Goal: Information Seeking & Learning: Learn about a topic

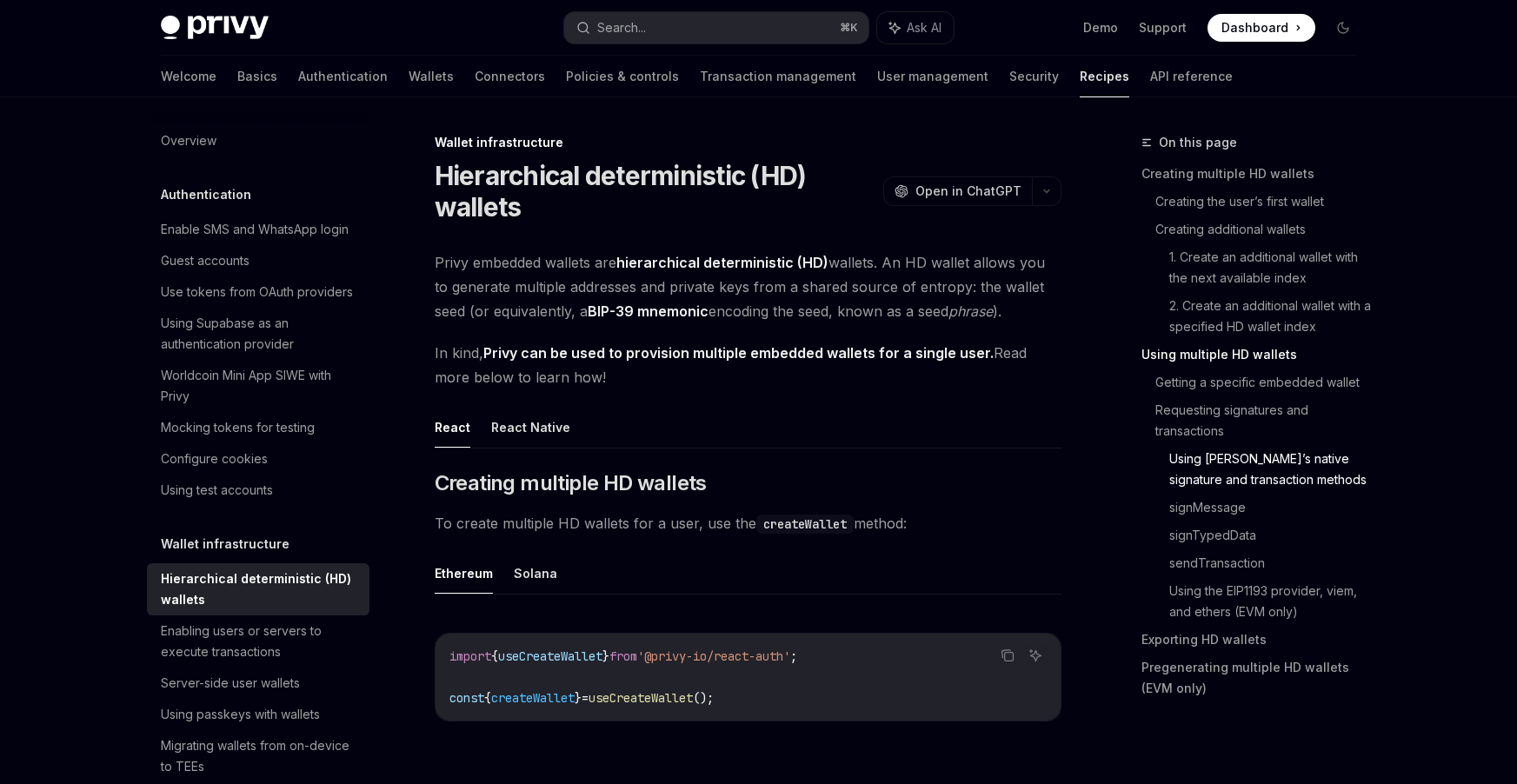
scroll to position [2969, 0]
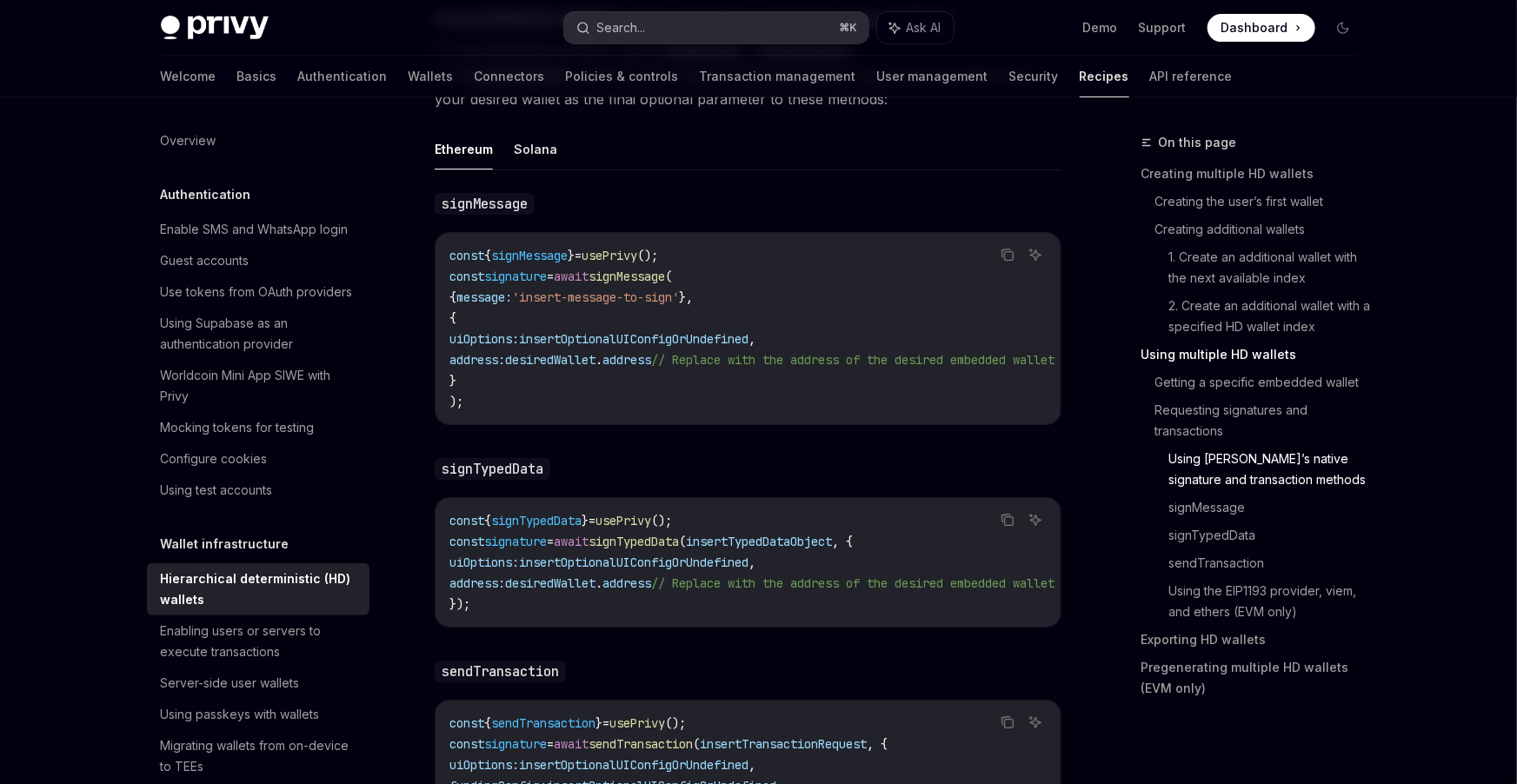
click at [703, 15] on button "Search... ⌘ K" at bounding box center [716, 27] width 304 height 32
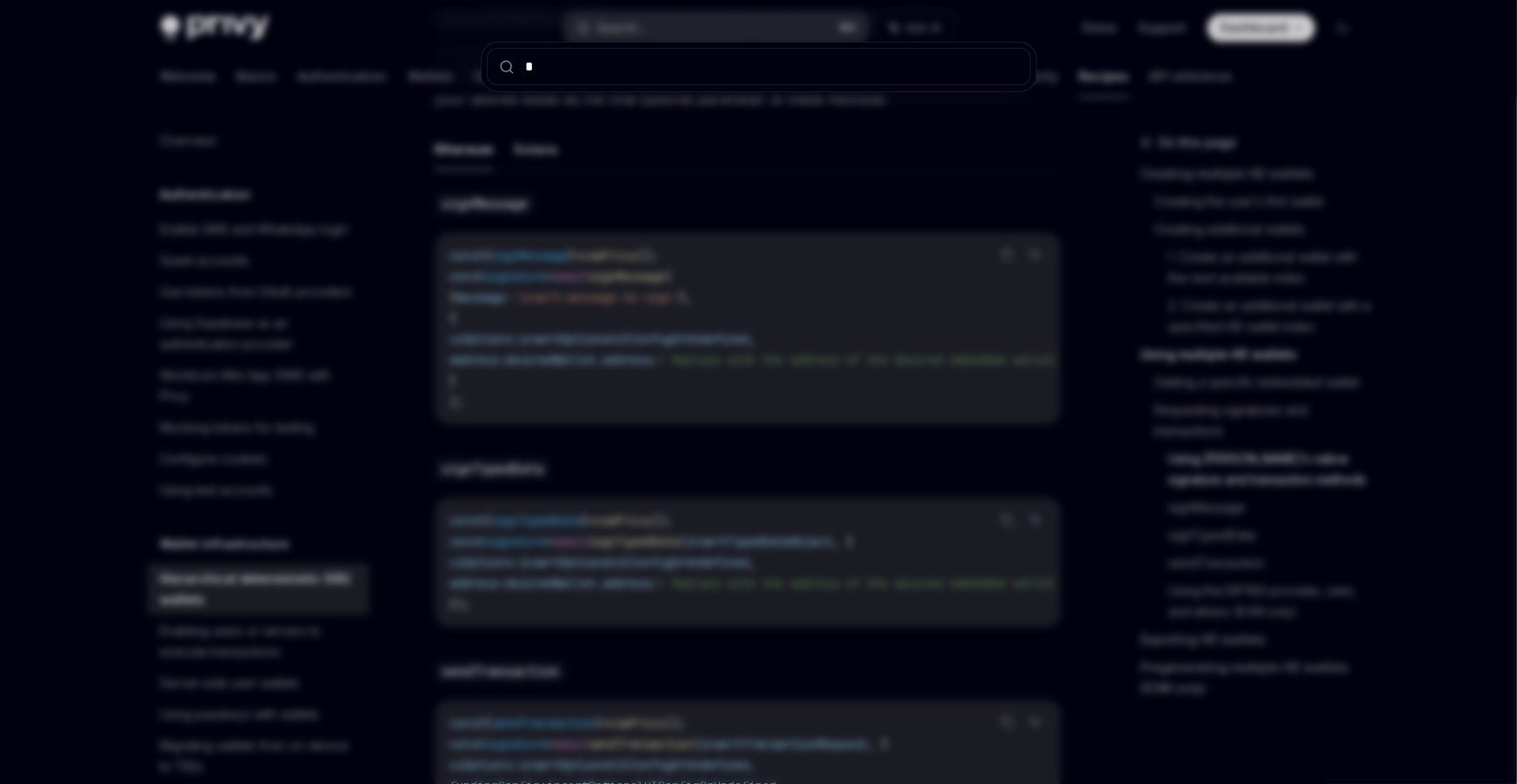
type input "**"
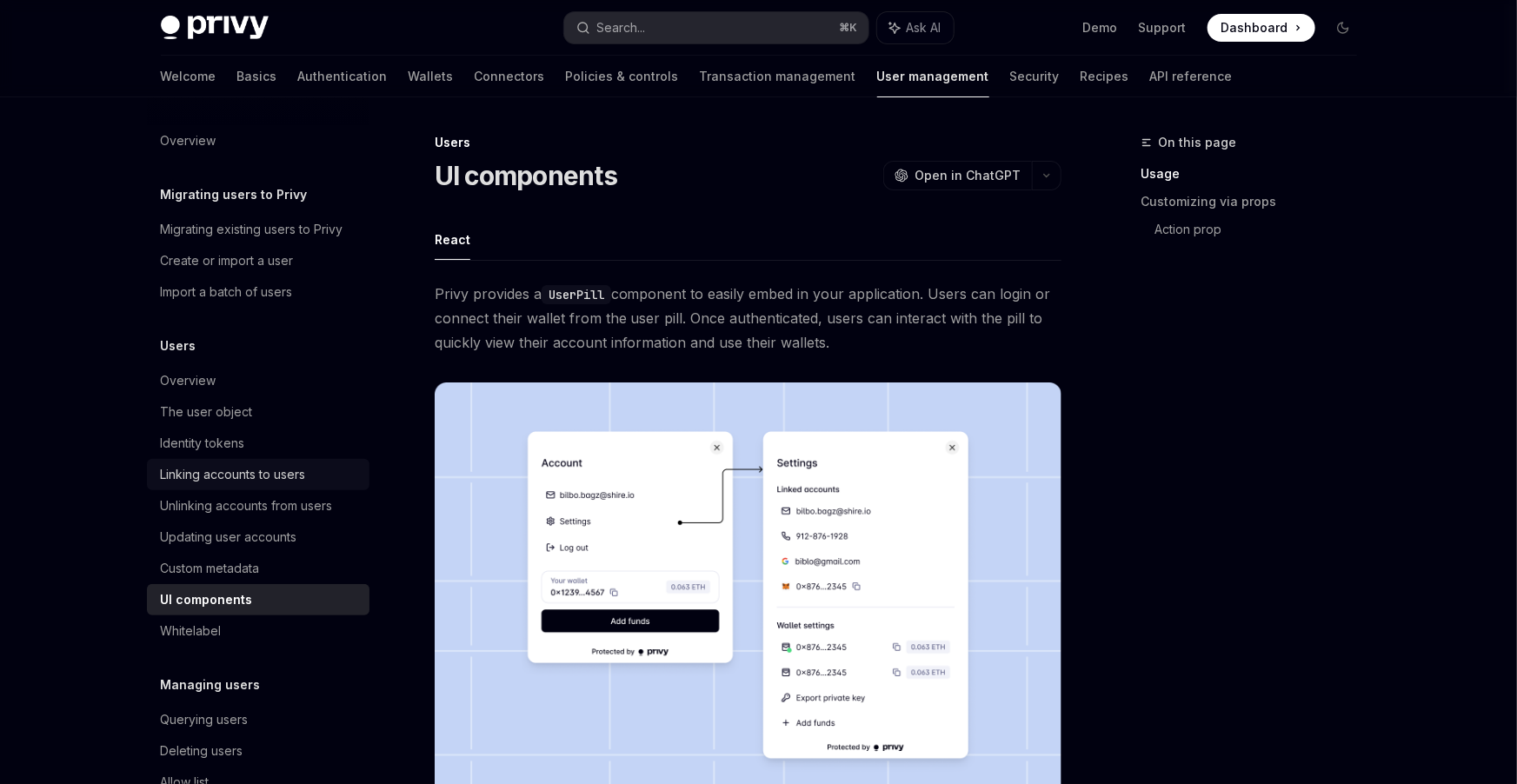
click at [235, 471] on div "Linking accounts to users" at bounding box center [233, 474] width 145 height 21
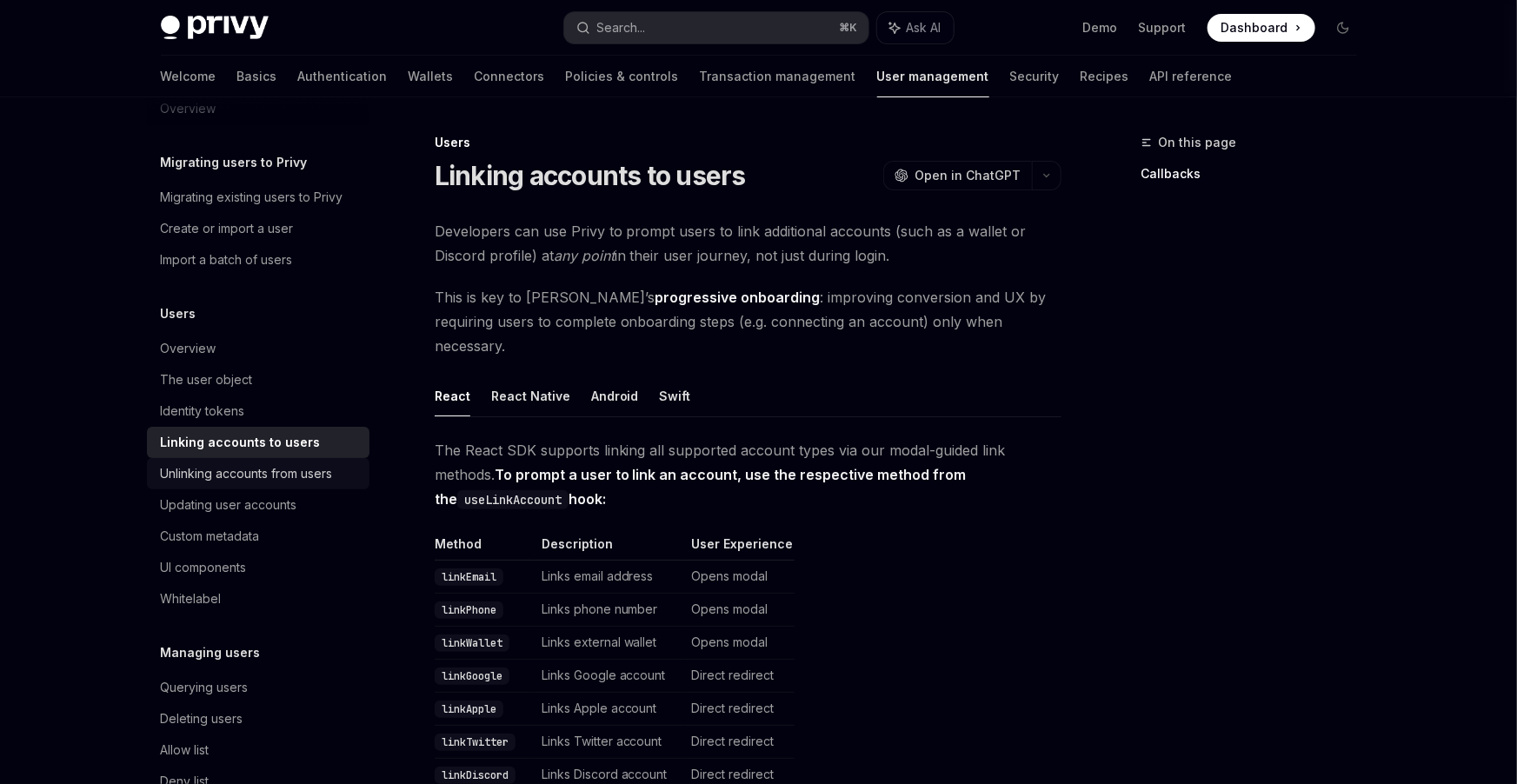
scroll to position [50, 0]
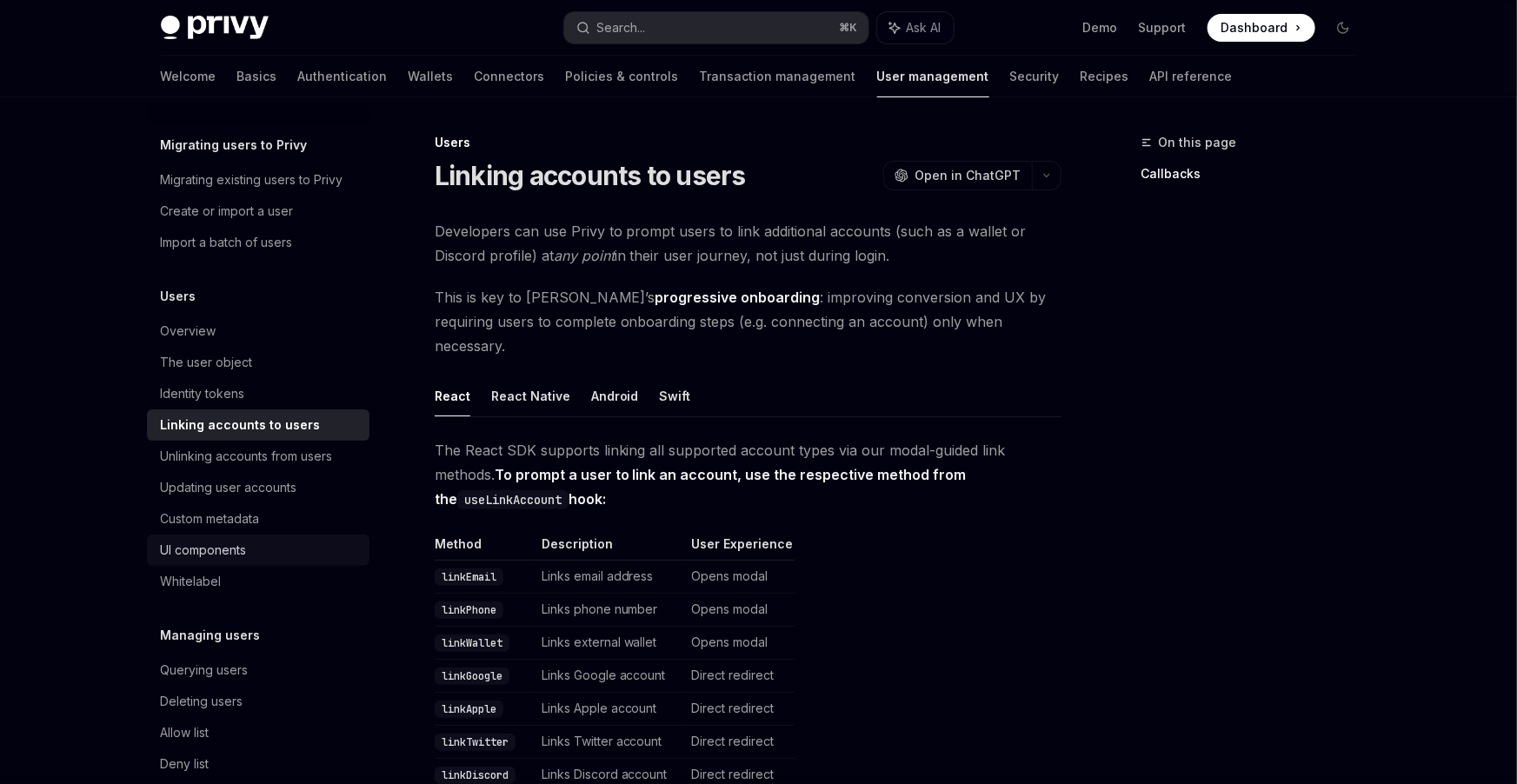
click at [263, 547] on div "UI components" at bounding box center [259, 550] width 198 height 21
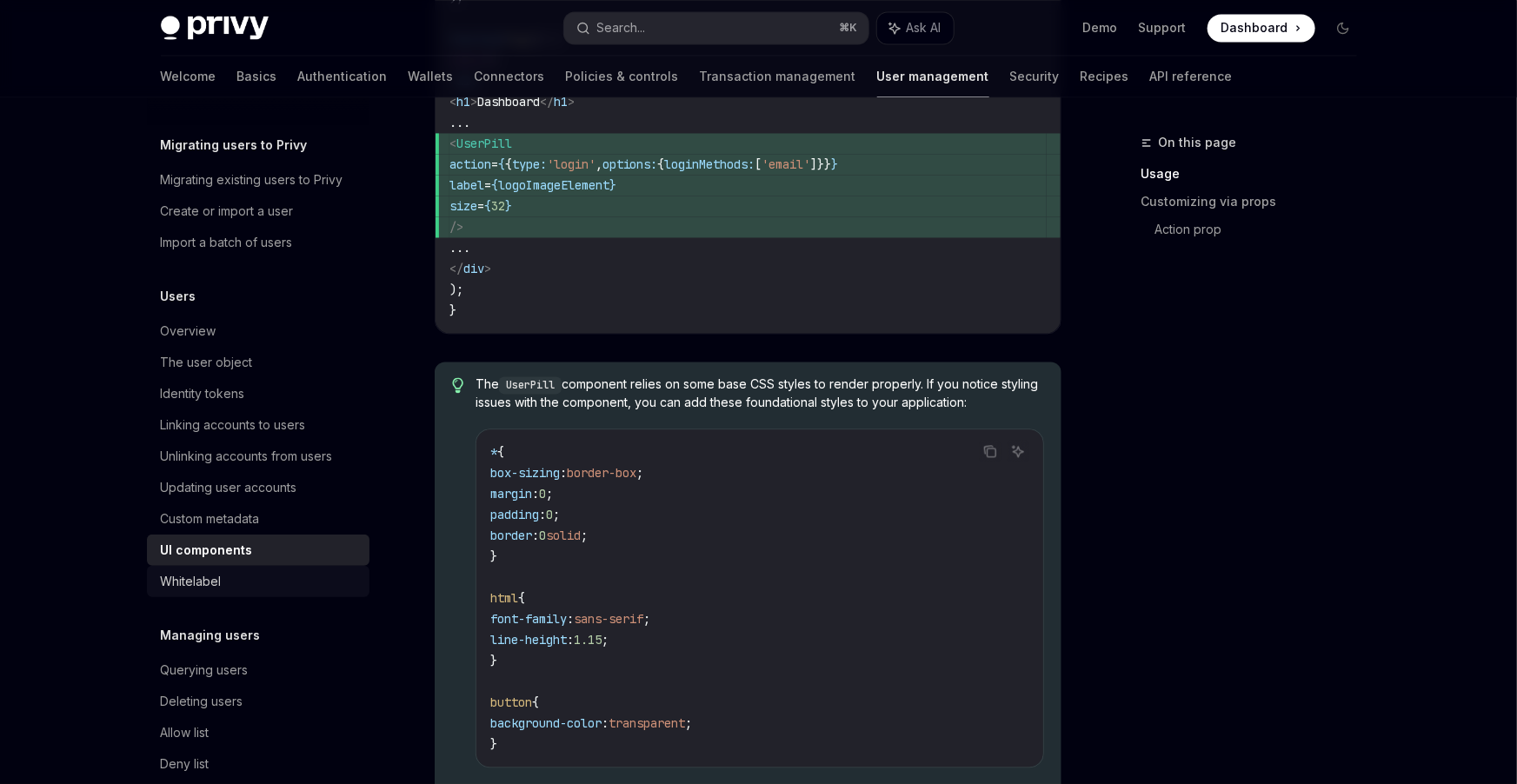
click at [255, 583] on div "Whitelabel" at bounding box center [259, 581] width 198 height 21
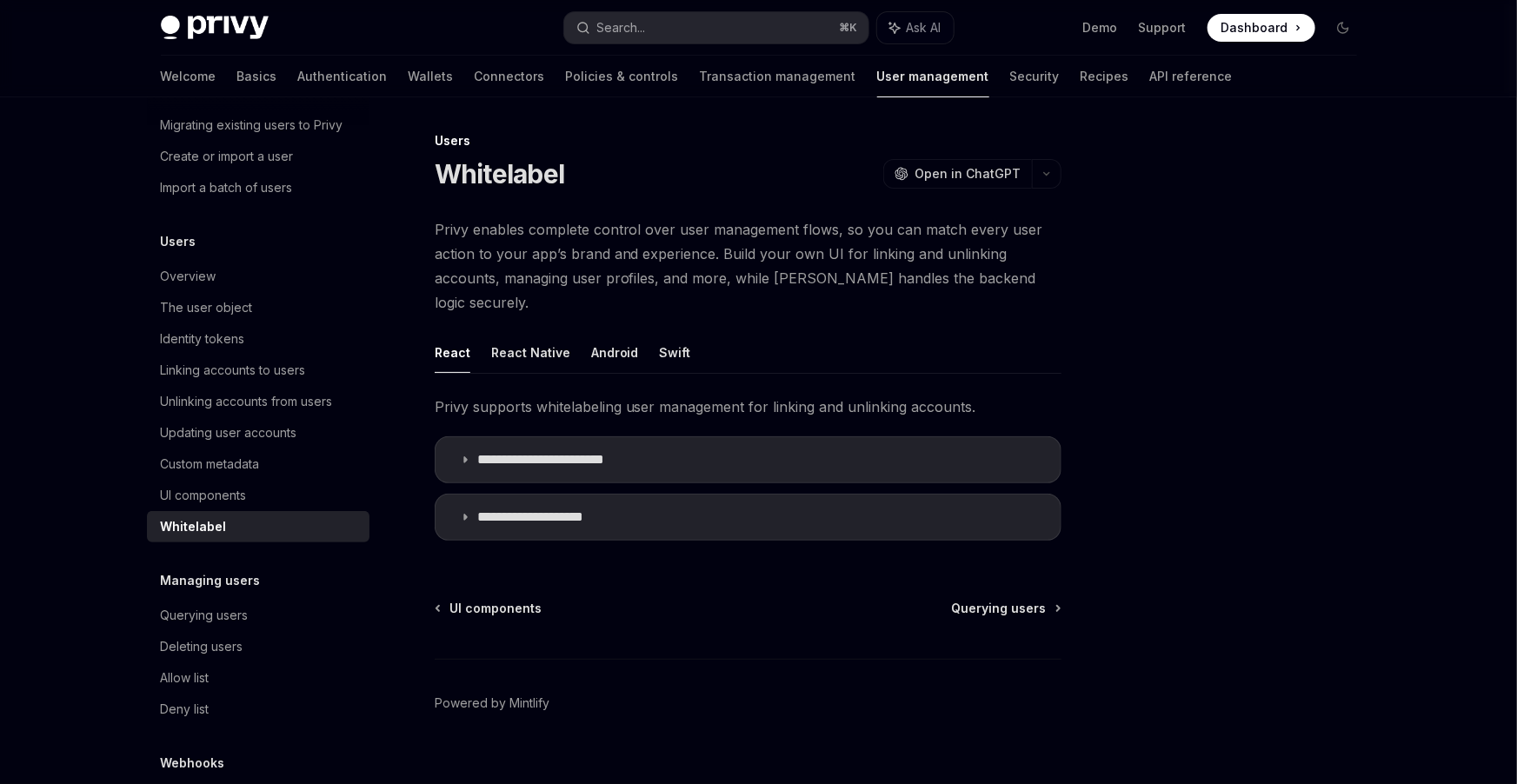
scroll to position [200, 0]
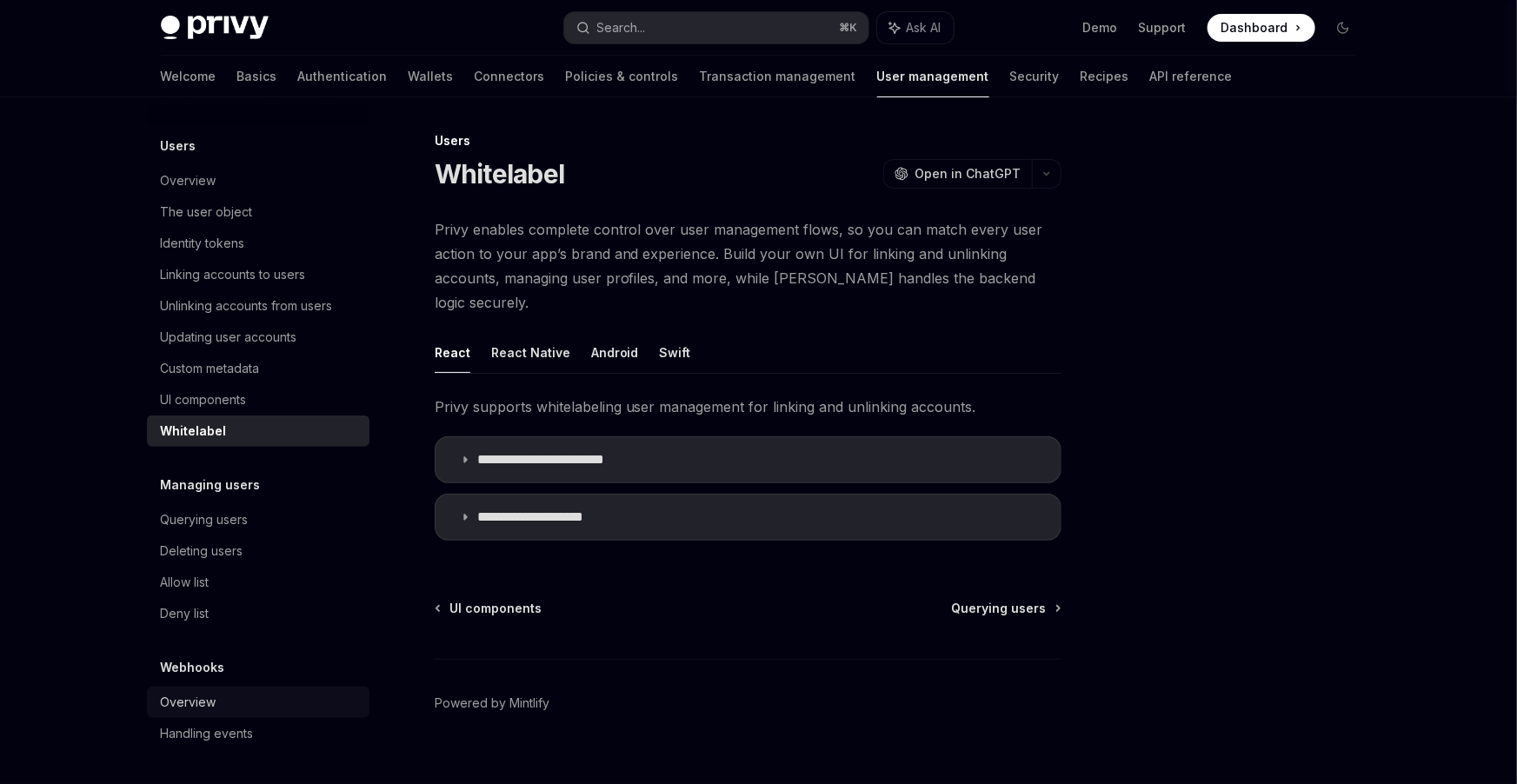
click at [229, 686] on link "Overview" at bounding box center [258, 702] width 222 height 32
type textarea "*"
